Goal: Browse casually: Explore the website without a specific task or goal

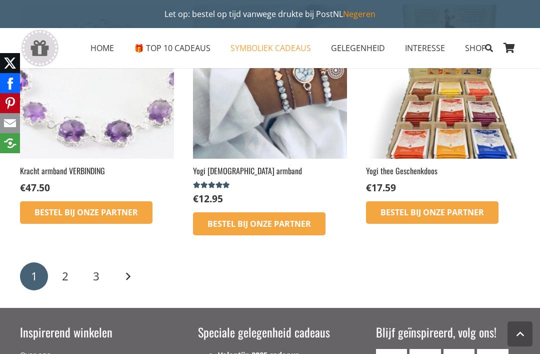
scroll to position [1482, 0]
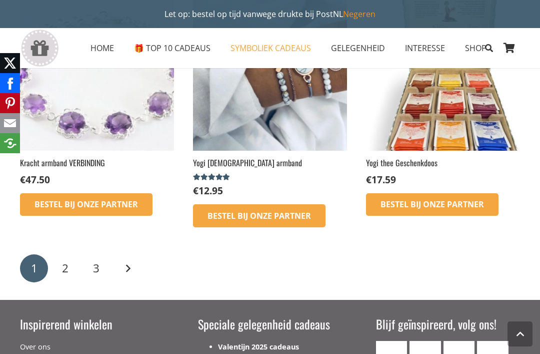
click at [65, 260] on span "2" at bounding box center [65, 268] width 7 height 16
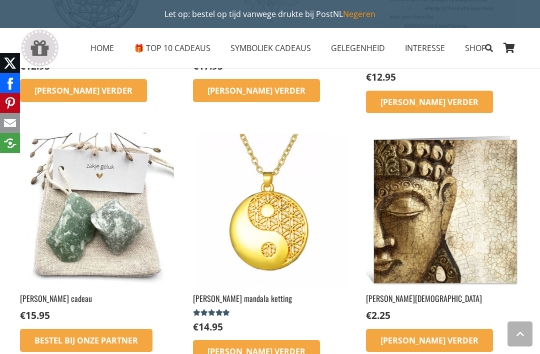
scroll to position [1048, 0]
click at [82, 203] on img at bounding box center [97, 210] width 154 height 154
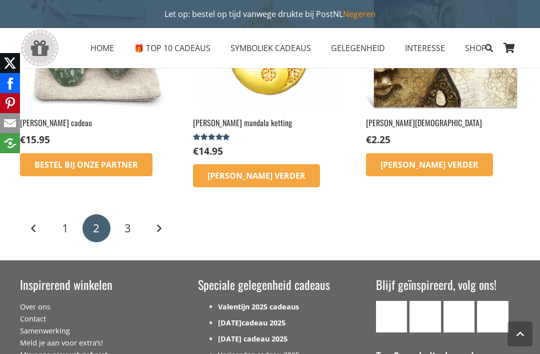
scroll to position [1217, 0]
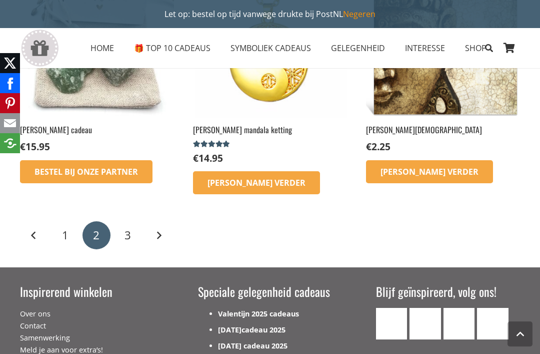
click at [129, 227] on span "3" at bounding box center [128, 235] width 7 height 16
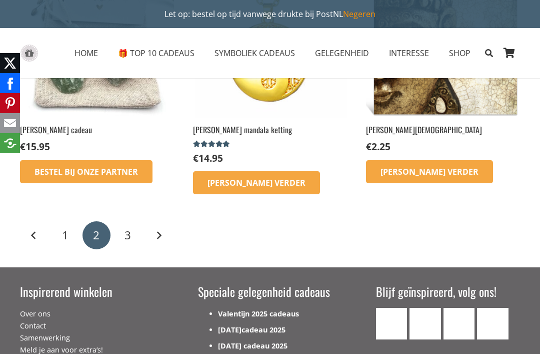
scroll to position [1249, 0]
